Goal: Find specific page/section: Find specific page/section

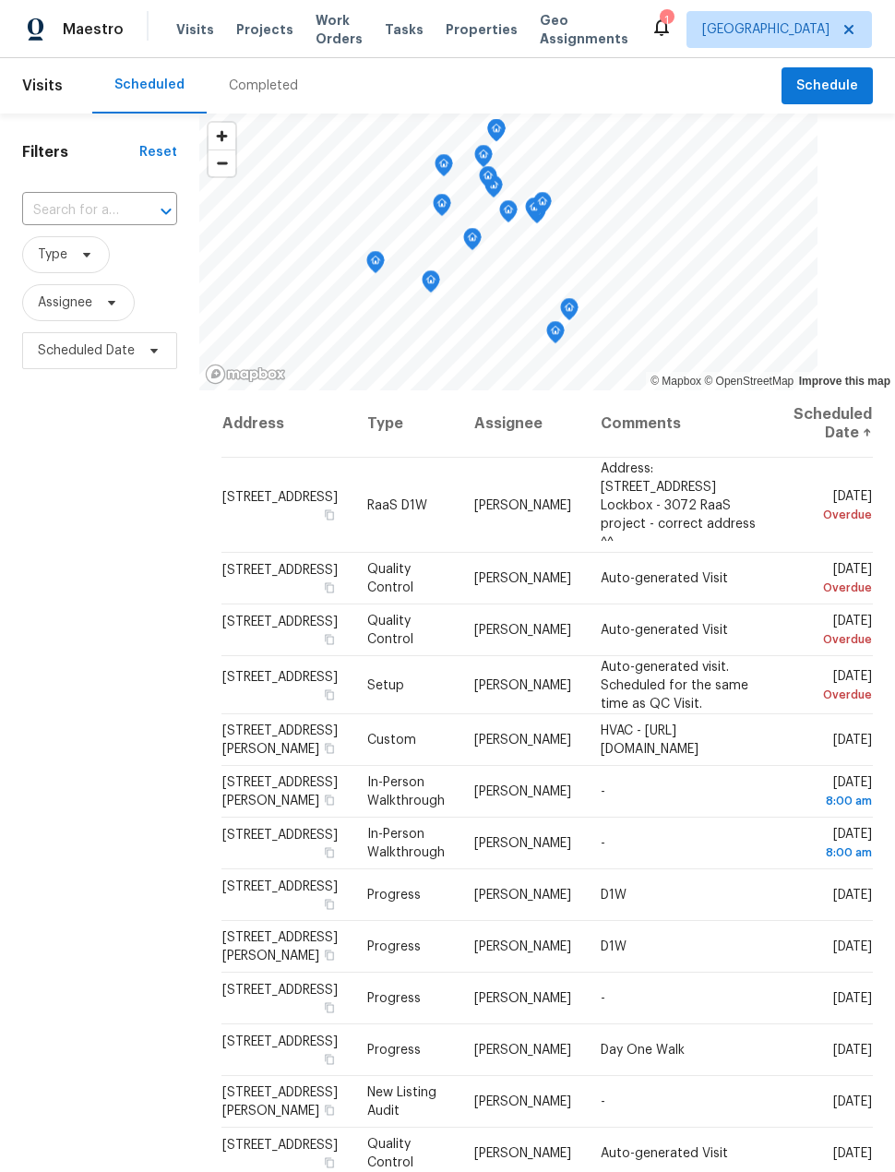
click at [255, 29] on span "Projects" at bounding box center [264, 29] width 57 height 18
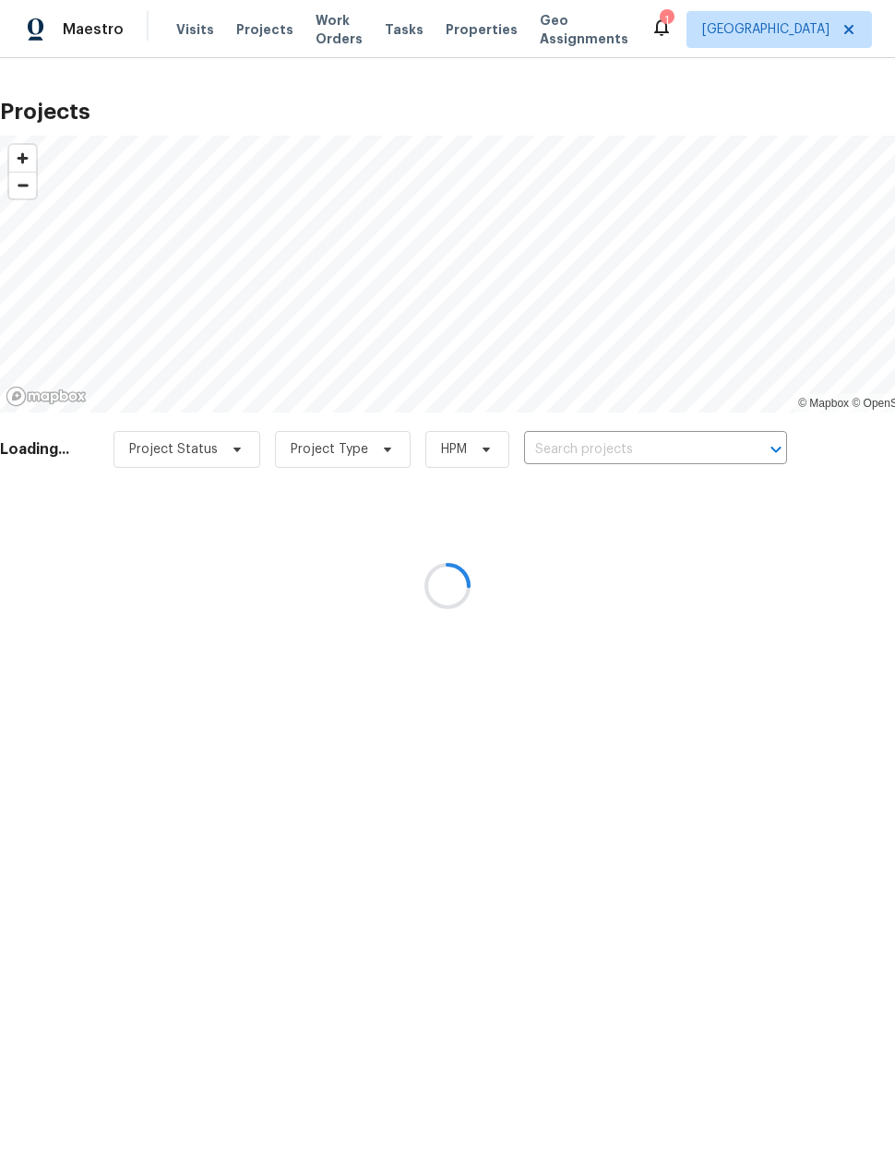
click at [588, 454] on div at bounding box center [447, 586] width 895 height 1172
click at [598, 452] on div at bounding box center [447, 586] width 895 height 1172
click at [591, 452] on div at bounding box center [447, 586] width 895 height 1172
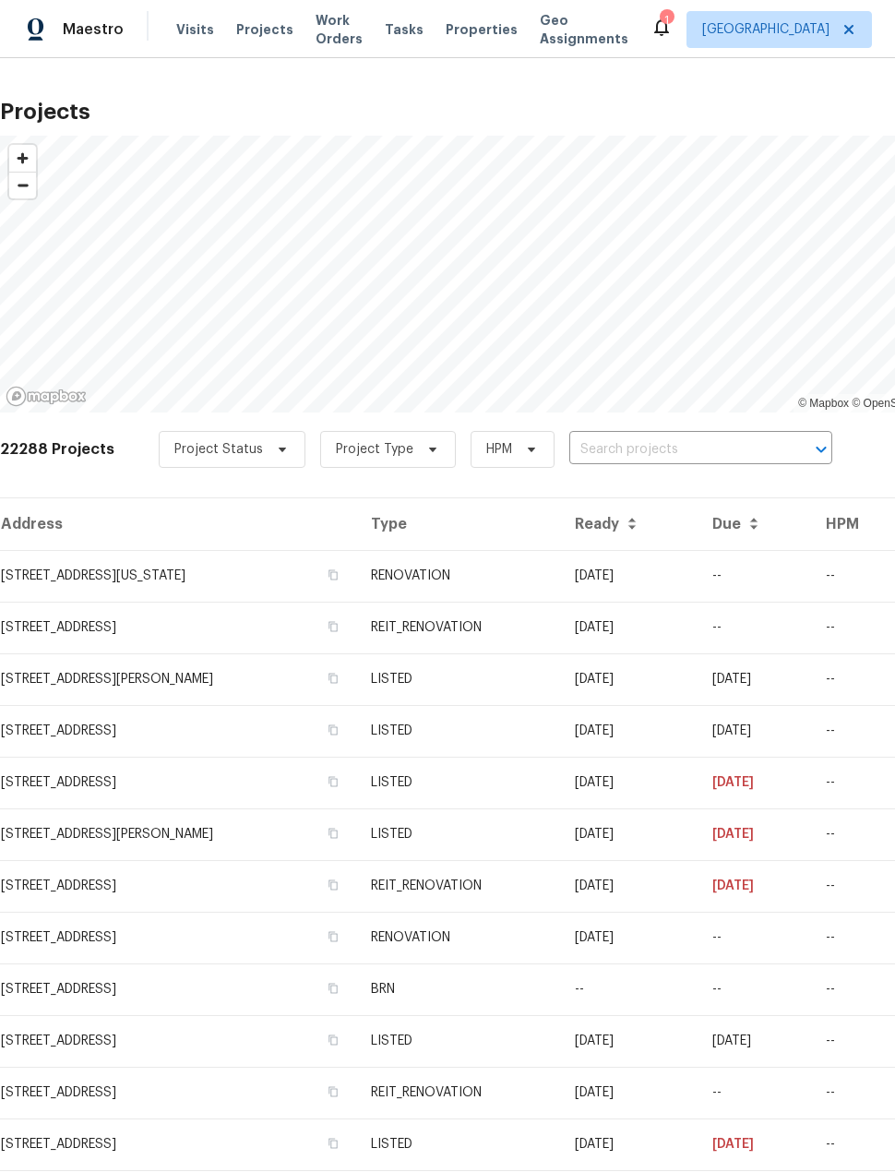
click at [601, 451] on input "text" at bounding box center [674, 449] width 211 height 29
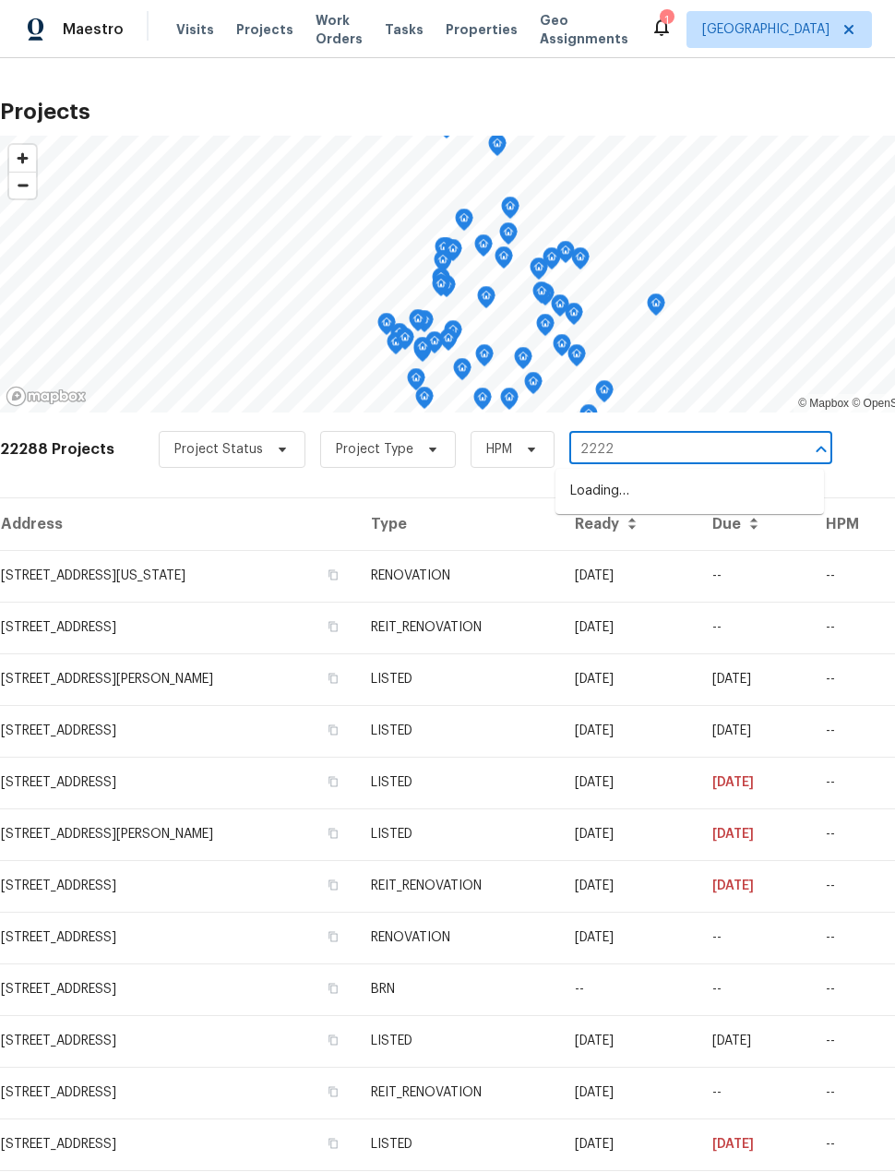
type input "2222"
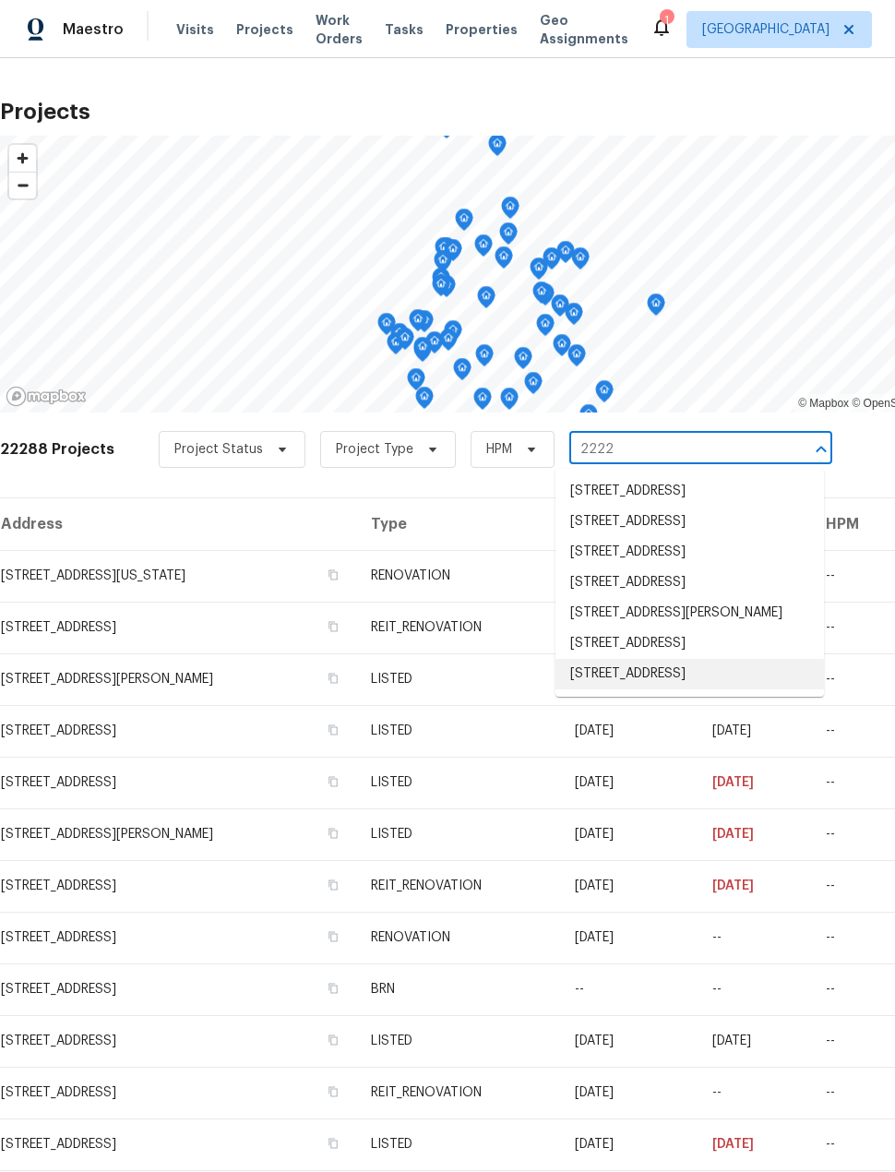
click at [683, 689] on li "[STREET_ADDRESS]" at bounding box center [689, 674] width 268 height 30
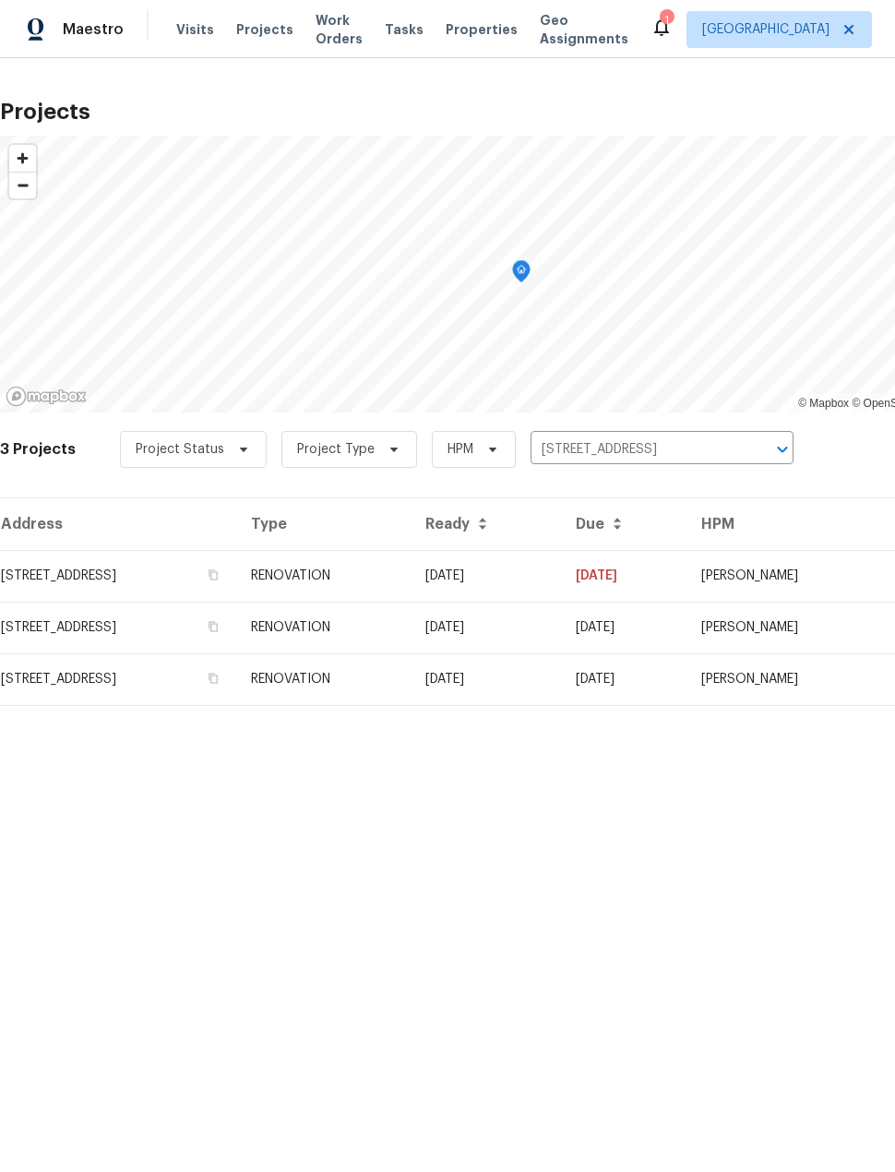
click at [74, 580] on td "[STREET_ADDRESS]" at bounding box center [118, 576] width 236 height 52
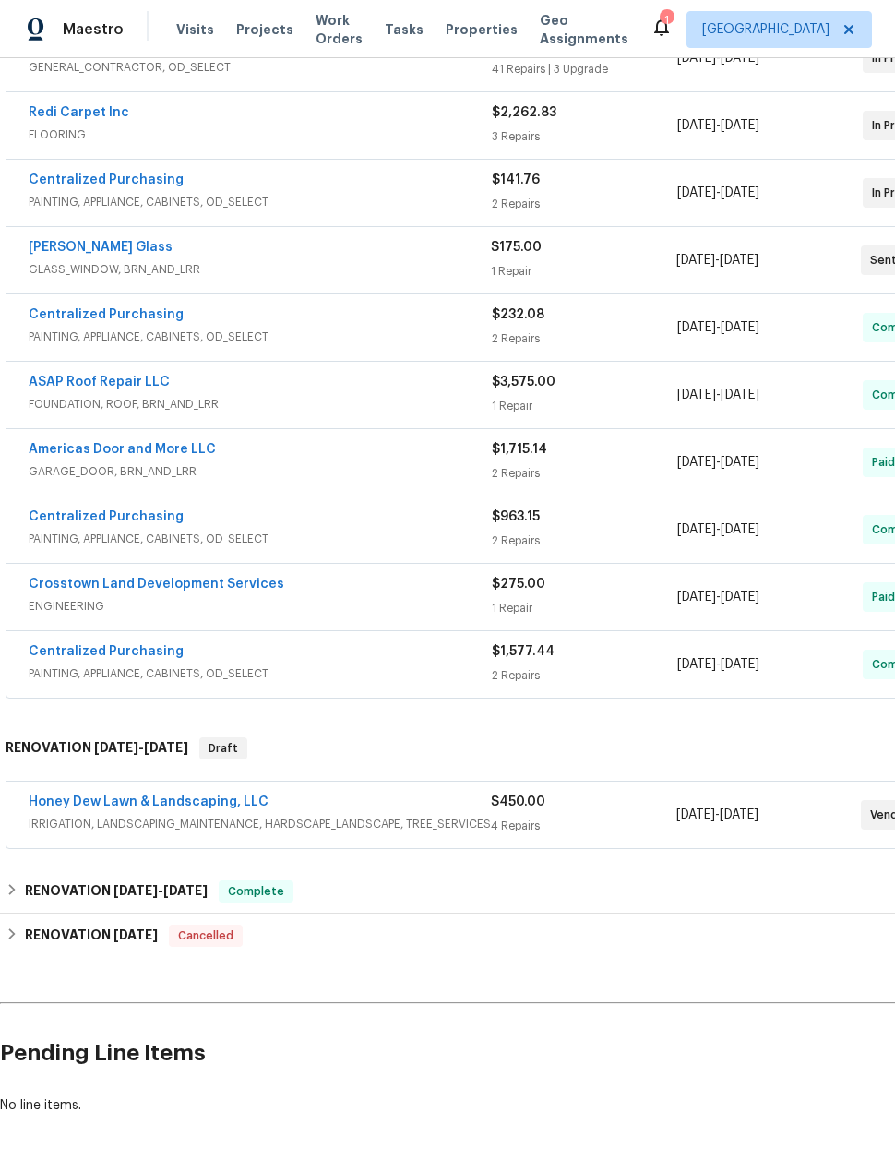
scroll to position [386, 0]
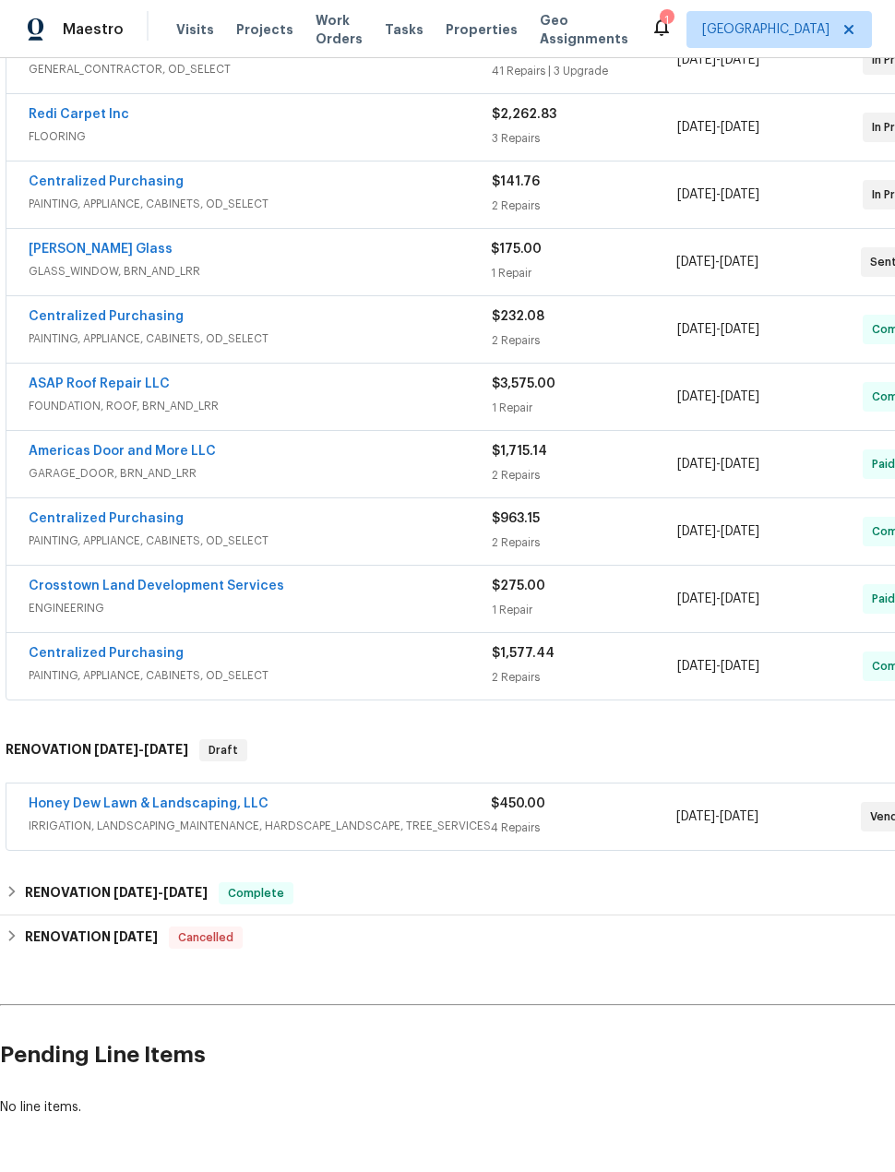
click at [148, 802] on link "Honey Dew Lawn & Landscaping, LLC" at bounding box center [149, 803] width 240 height 13
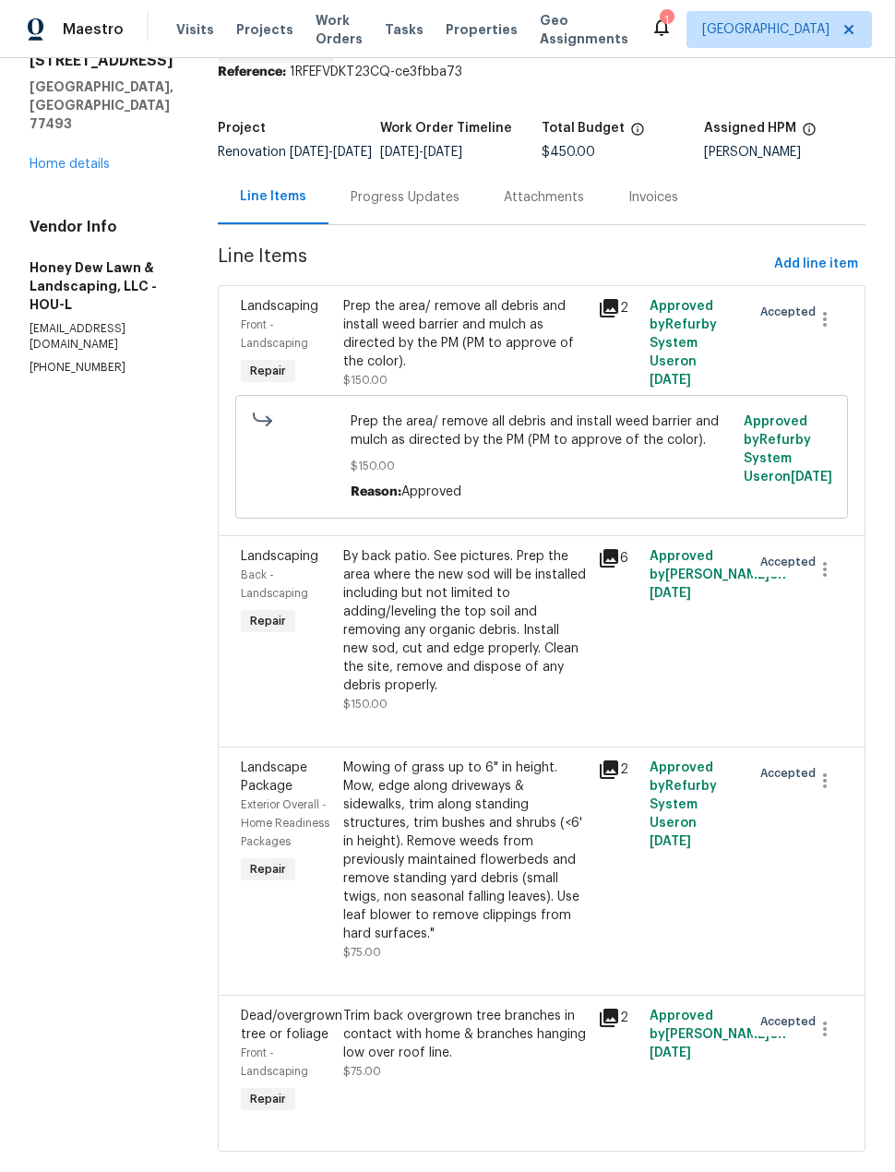
scroll to position [76, 0]
